Goal: Entertainment & Leisure: Consume media (video, audio)

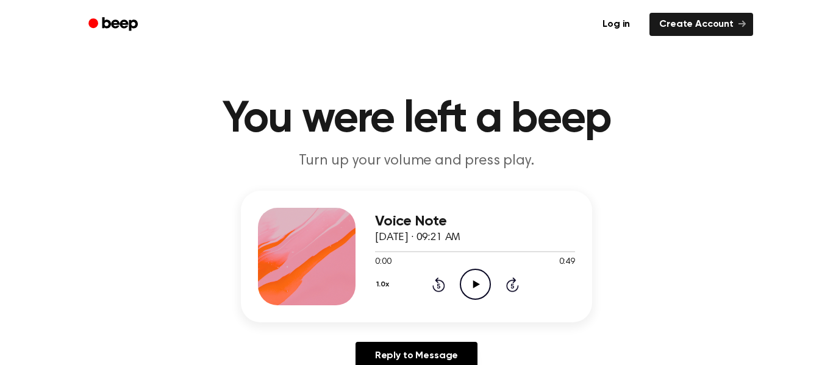
click at [455, 275] on div "1.0x Rewind 5 seconds Play Audio Skip 5 seconds" at bounding box center [475, 284] width 200 height 31
click at [467, 286] on icon "Play Audio" at bounding box center [475, 284] width 31 height 31
click at [483, 286] on icon "Play Audio" at bounding box center [475, 284] width 31 height 31
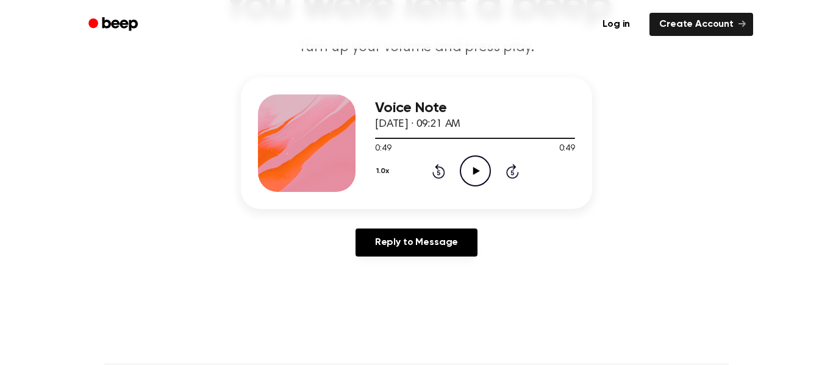
scroll to position [114, 0]
click at [472, 172] on icon at bounding box center [475, 170] width 7 height 8
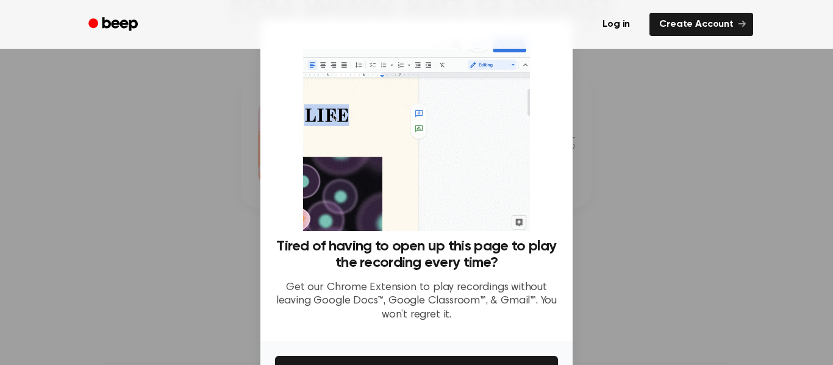
click at [680, 254] on div at bounding box center [416, 182] width 833 height 365
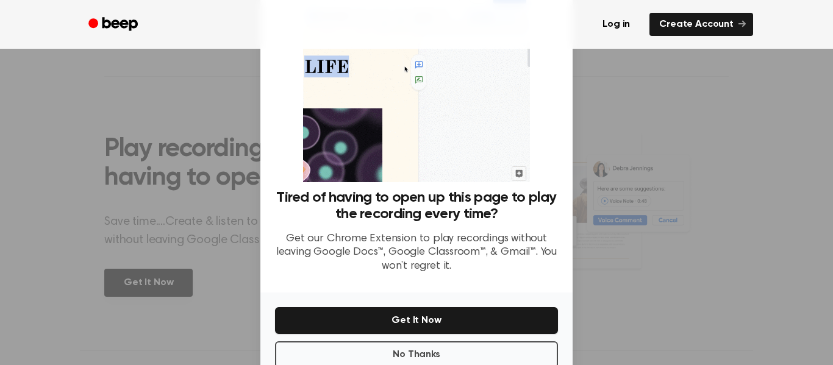
scroll to position [79, 0]
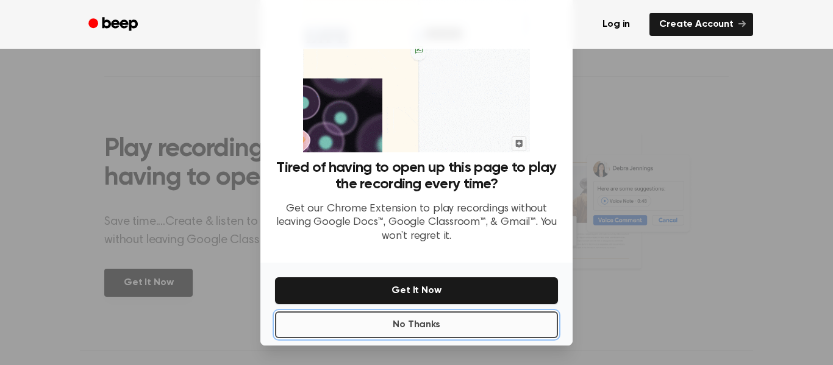
click at [392, 316] on button "No Thanks" at bounding box center [416, 324] width 283 height 27
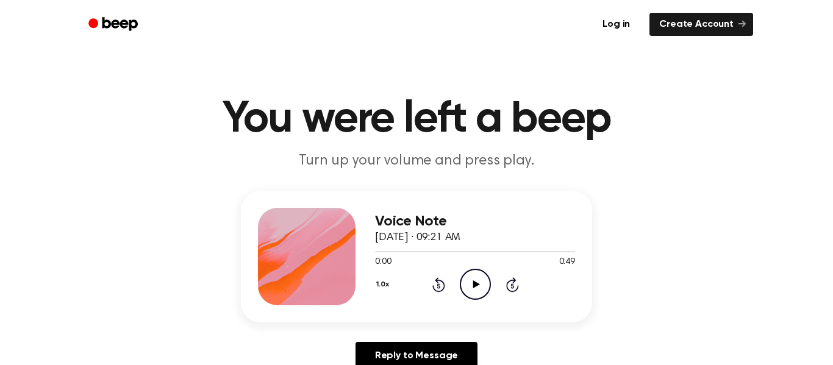
click at [473, 284] on icon at bounding box center [475, 284] width 7 height 8
